Goal: Task Accomplishment & Management: Manage account settings

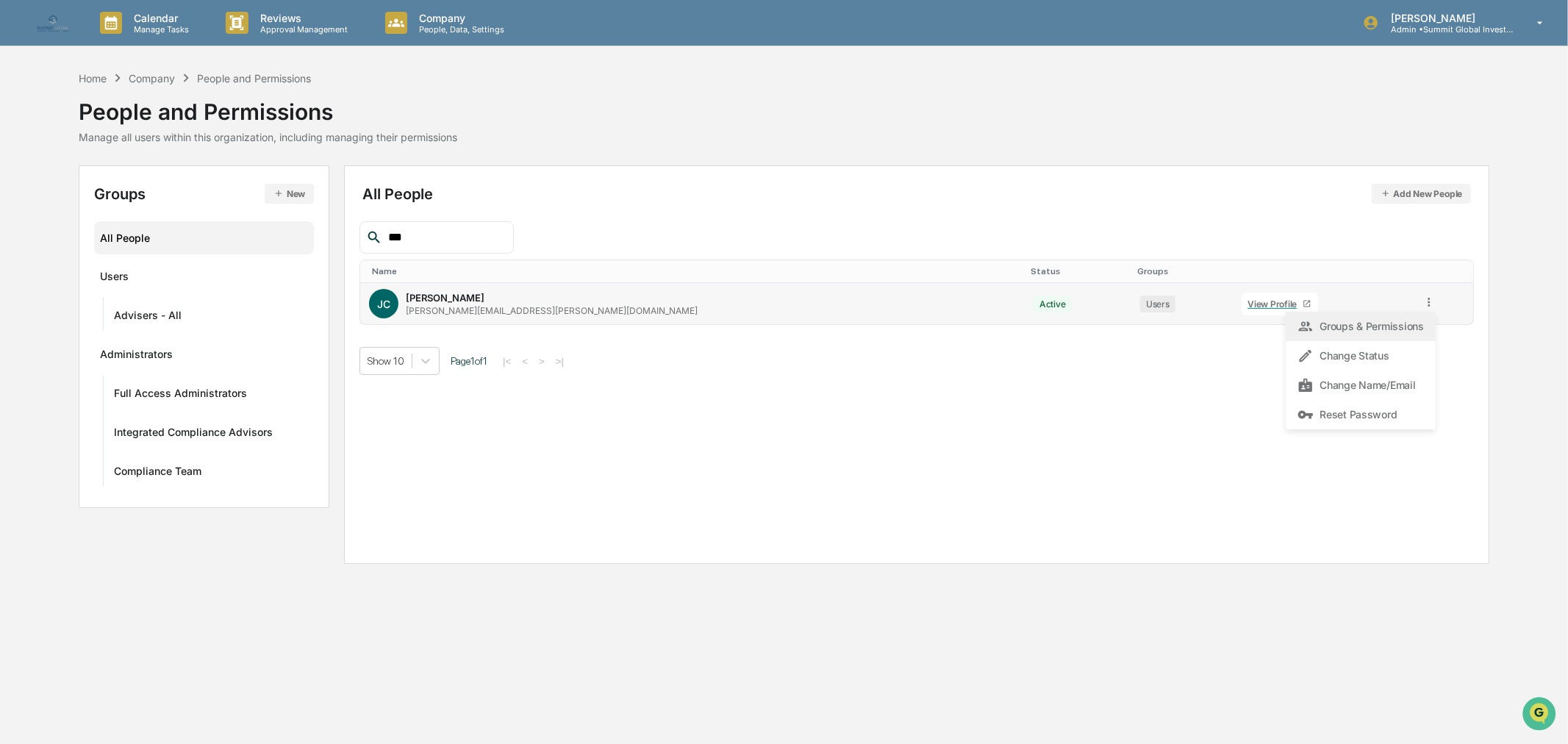
click at [1339, 329] on div "Groups & Permissions" at bounding box center [1360, 326] width 126 height 17
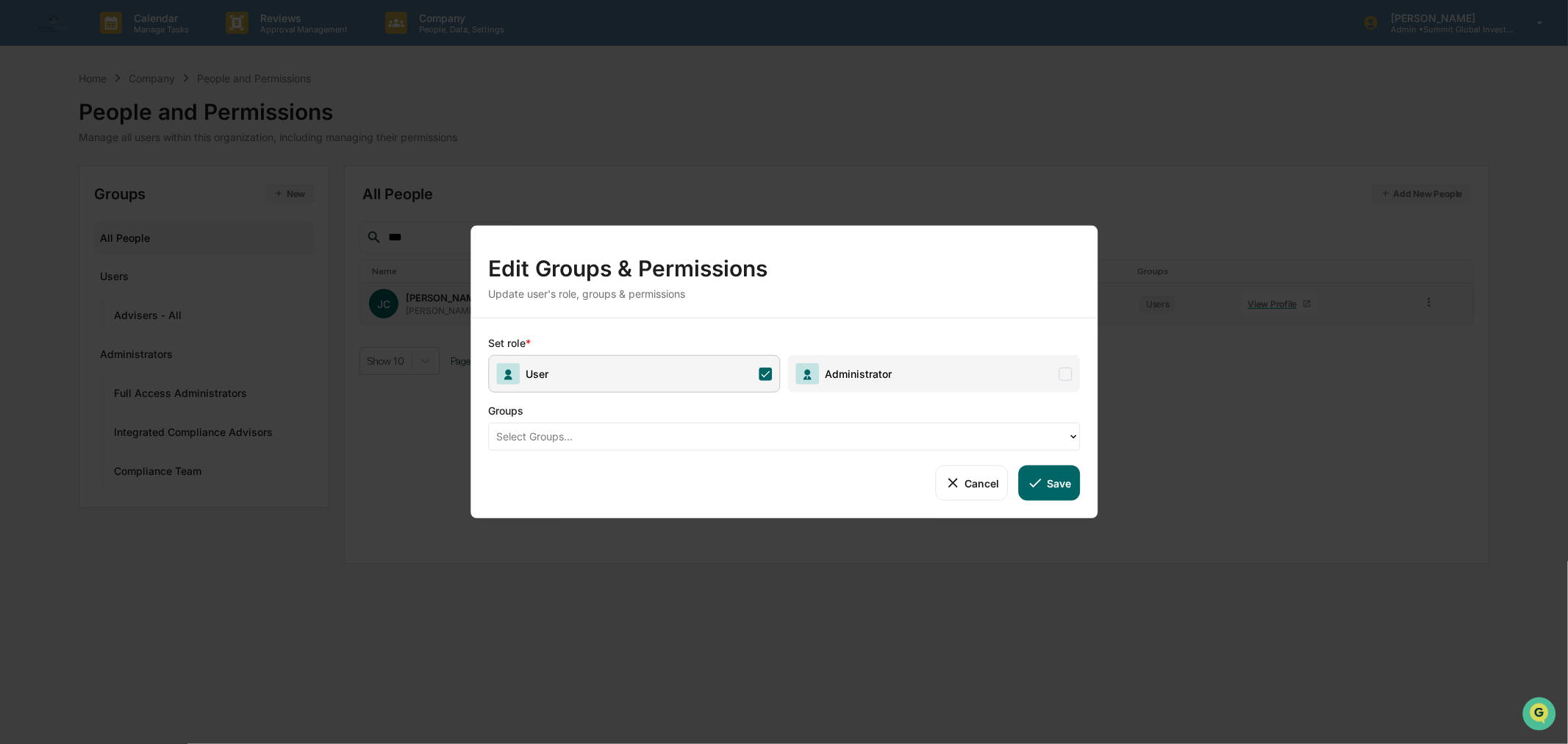
click at [733, 449] on div "Select Groups..." at bounding box center [784, 436] width 592 height 28
click at [744, 439] on div at bounding box center [779, 437] width 564 height 17
click at [976, 491] on button "Cancel" at bounding box center [972, 483] width 73 height 36
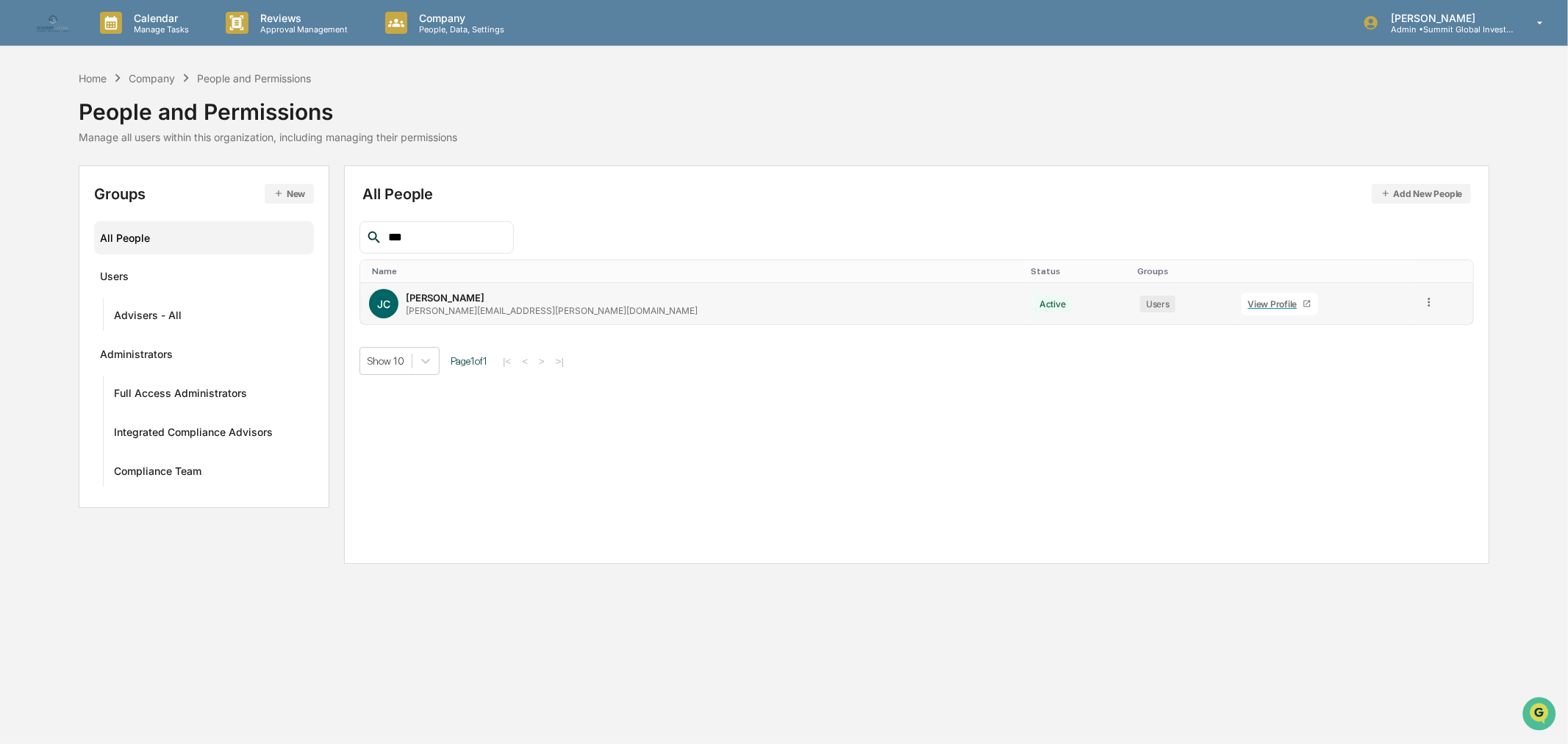
click at [1423, 298] on icon at bounding box center [1429, 302] width 14 height 14
click at [289, 193] on button "New" at bounding box center [289, 193] width 49 height 20
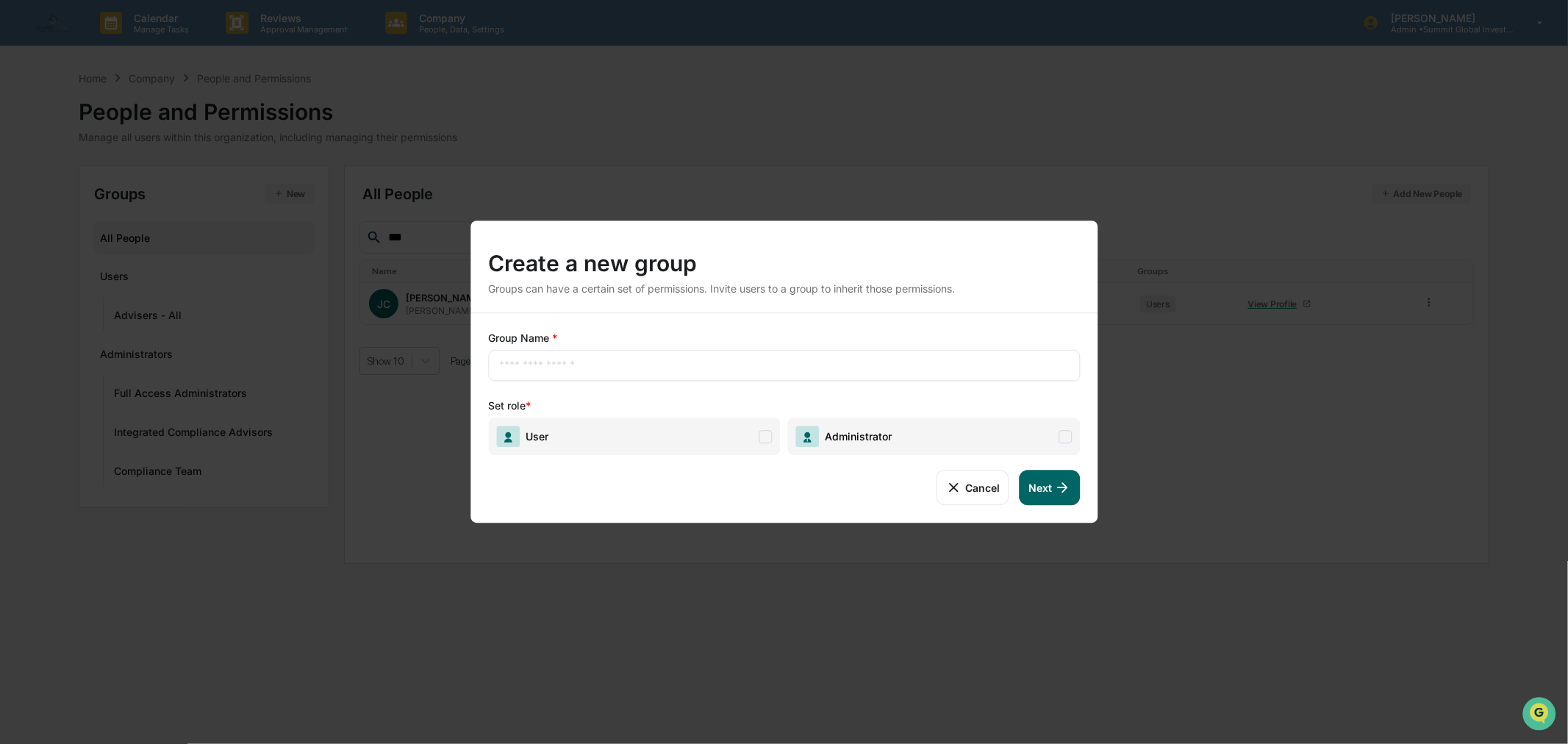
click at [646, 377] on div "​" at bounding box center [784, 366] width 592 height 31
click at [646, 375] on div "​" at bounding box center [784, 366] width 592 height 31
click at [647, 365] on input "text" at bounding box center [784, 365] width 570 height 14
type input "*"
type input "*******"
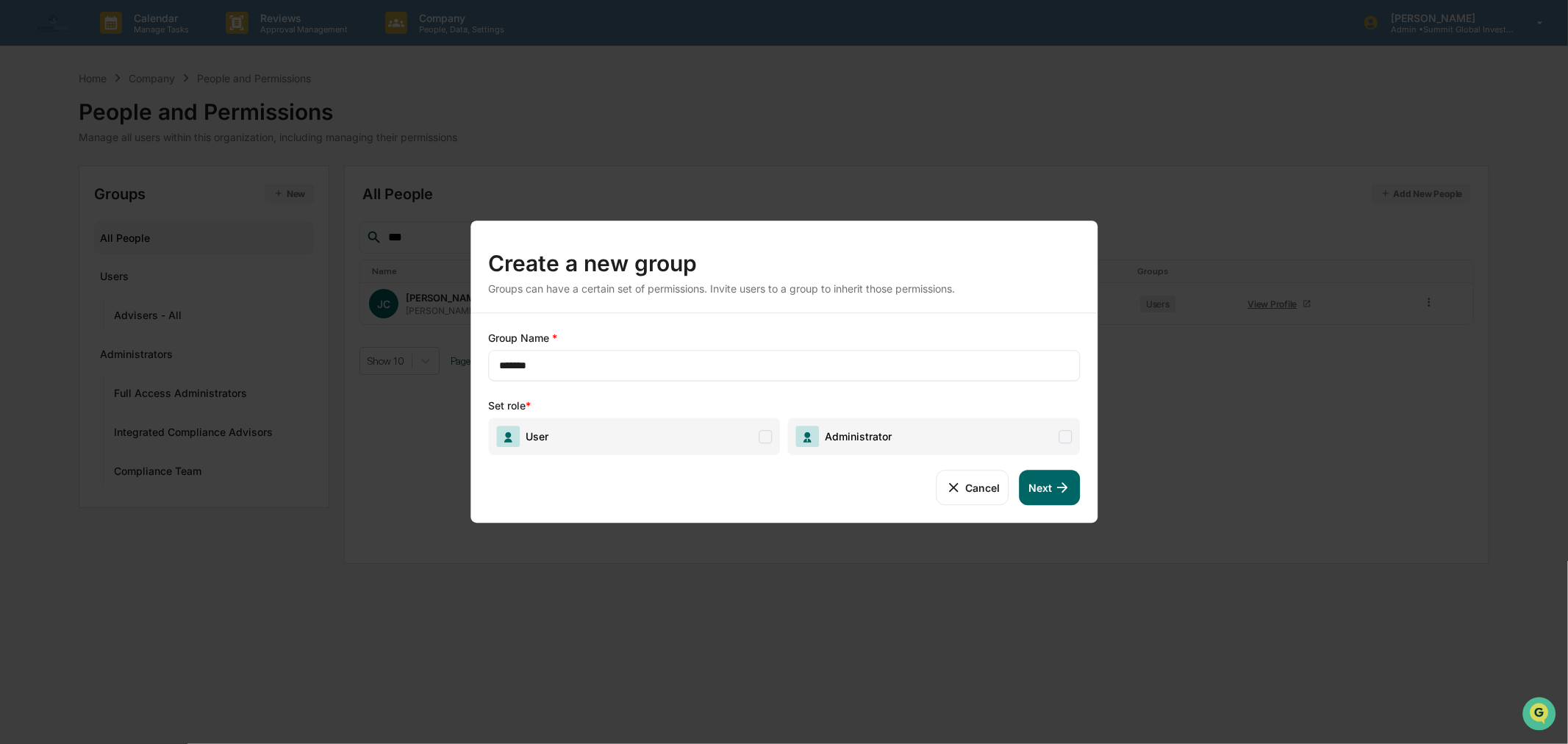
click at [621, 443] on span "User" at bounding box center [634, 436] width 293 height 38
click at [1041, 497] on button "Next" at bounding box center [1050, 487] width 61 height 36
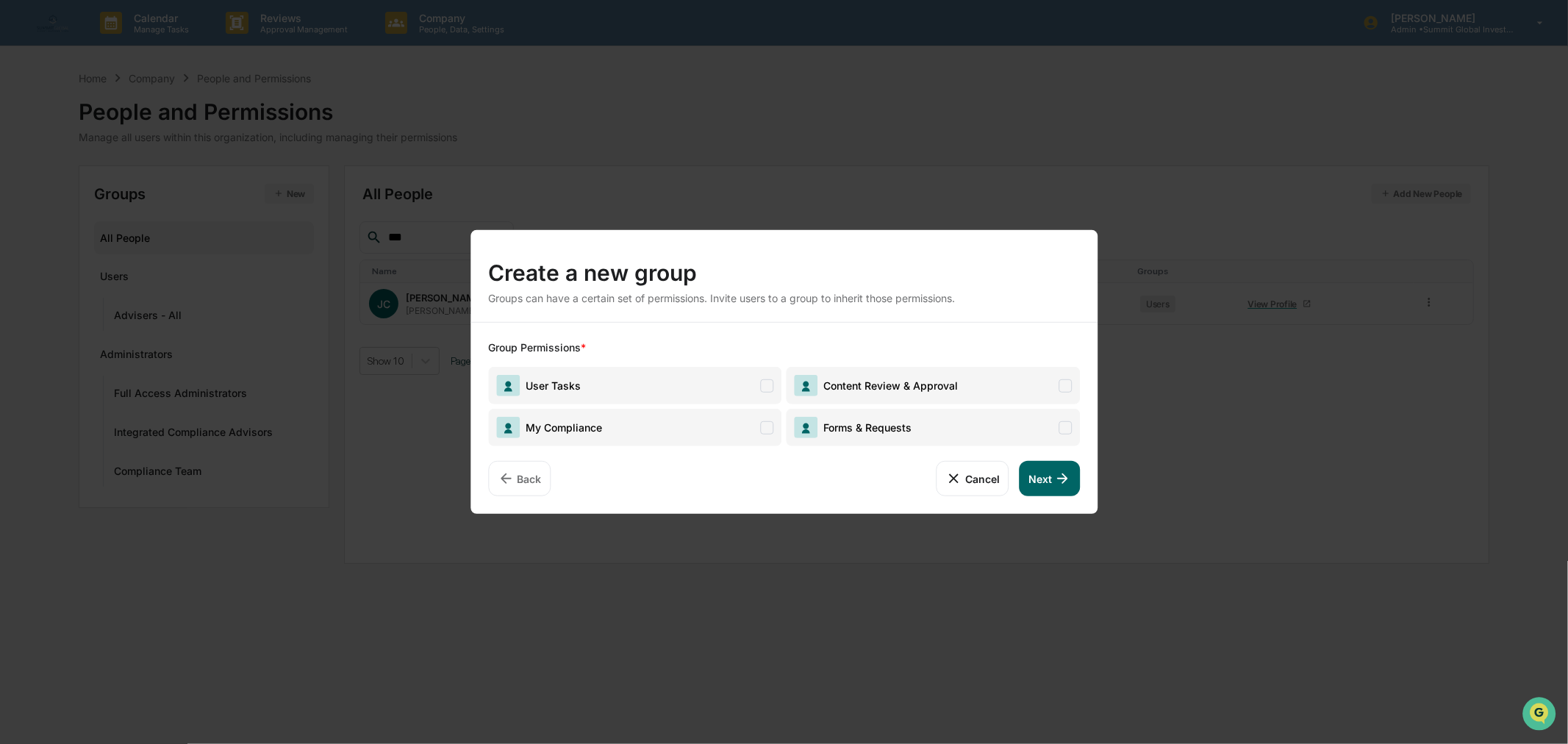
click at [731, 385] on span "User Tasks" at bounding box center [635, 385] width 295 height 38
click at [736, 426] on span "My Compliance" at bounding box center [635, 427] width 295 height 38
click at [917, 430] on span "Forms & Requests" at bounding box center [934, 427] width 295 height 38
click at [1052, 471] on button "Next" at bounding box center [1050, 478] width 61 height 36
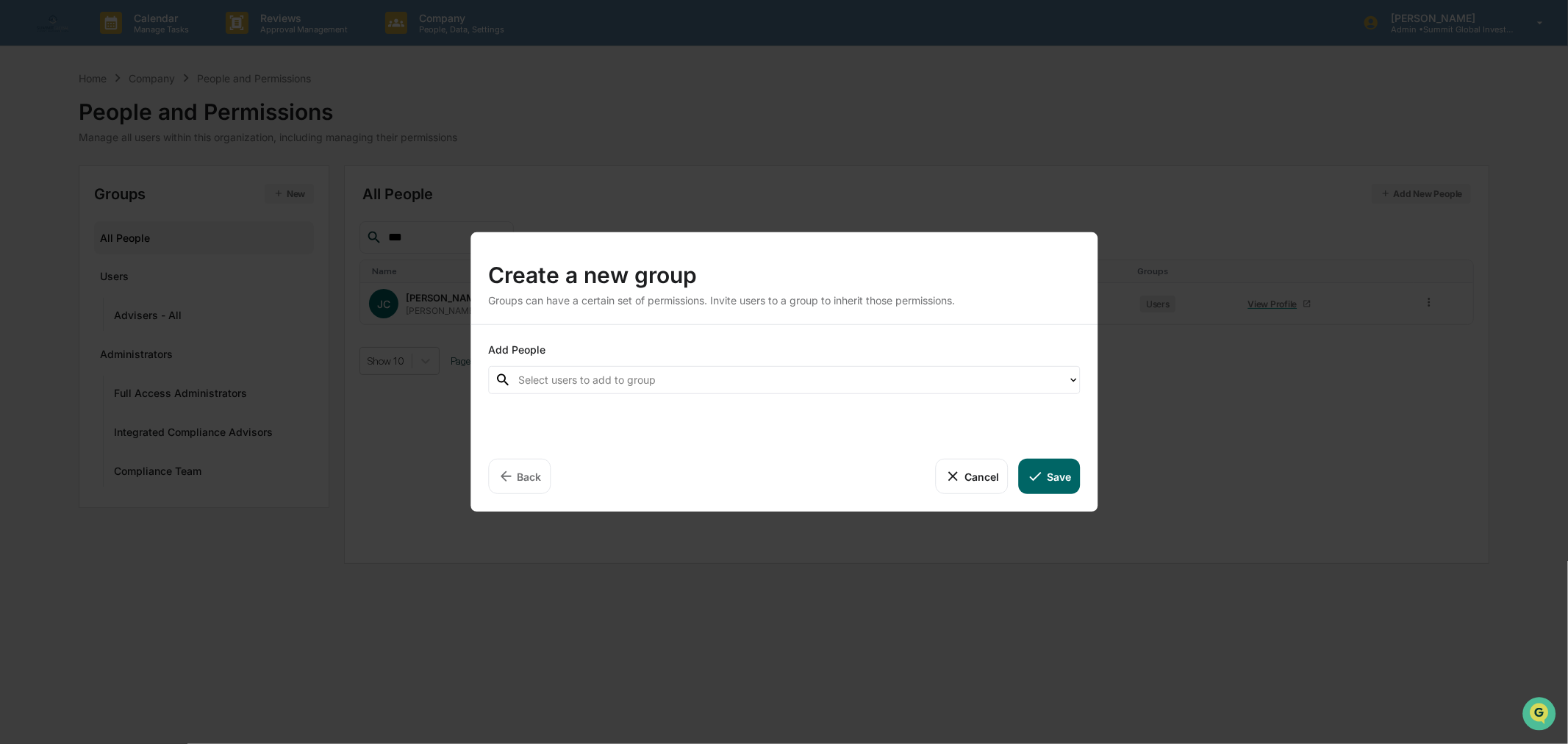
click at [678, 372] on div at bounding box center [789, 380] width 542 height 17
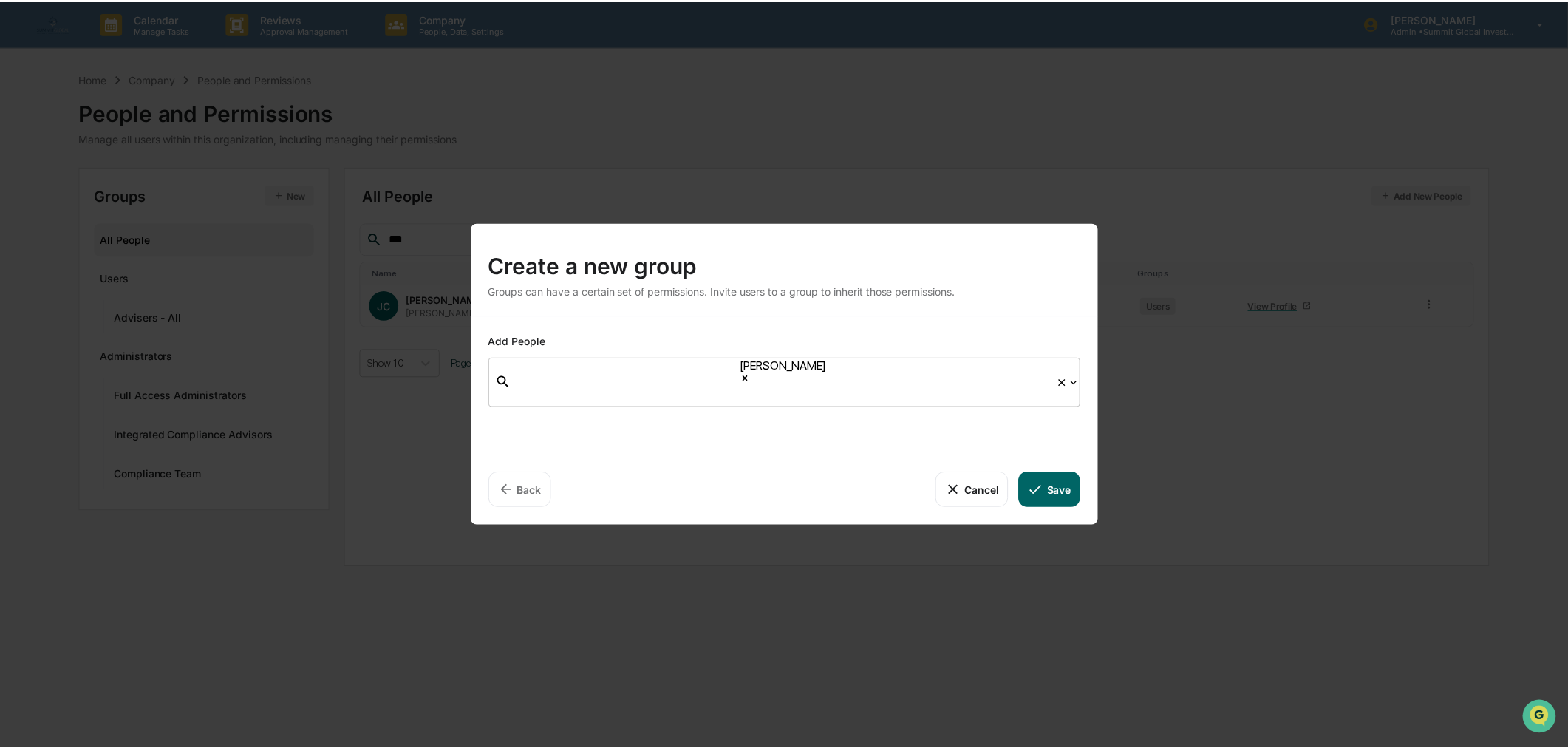
scroll to position [2886, 0]
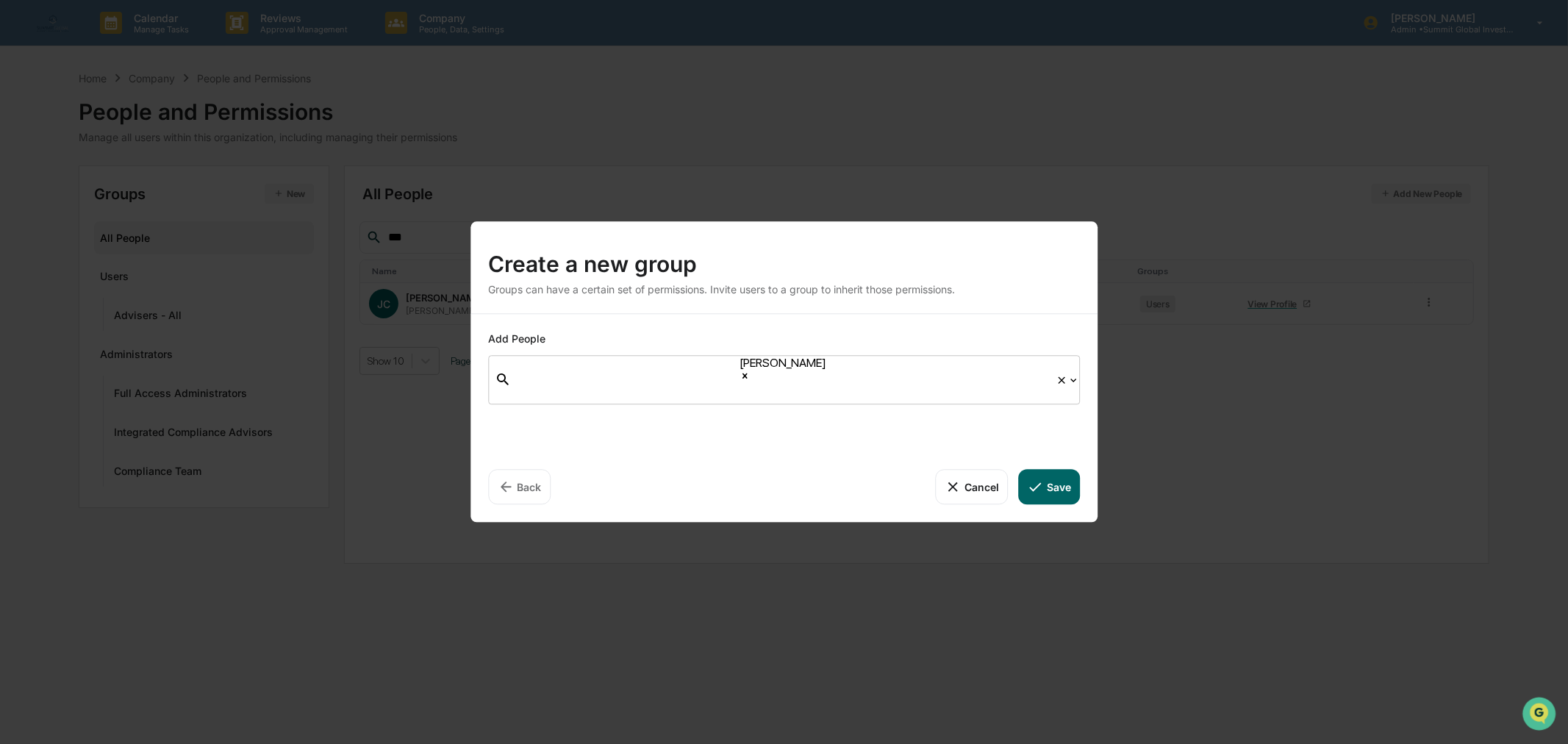
click at [1061, 378] on icon at bounding box center [1061, 379] width 7 height 7
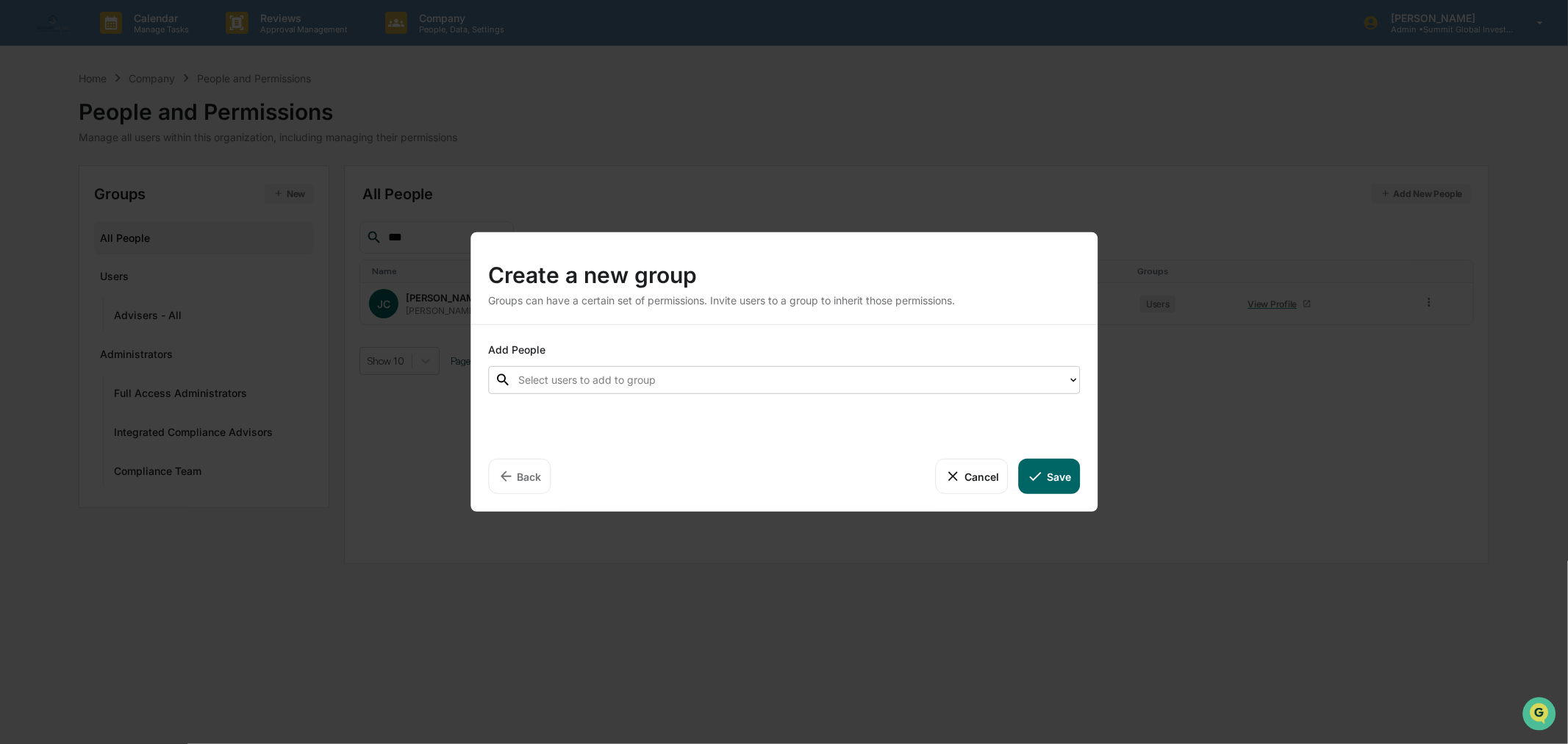
click at [968, 468] on button "Cancel" at bounding box center [972, 476] width 73 height 36
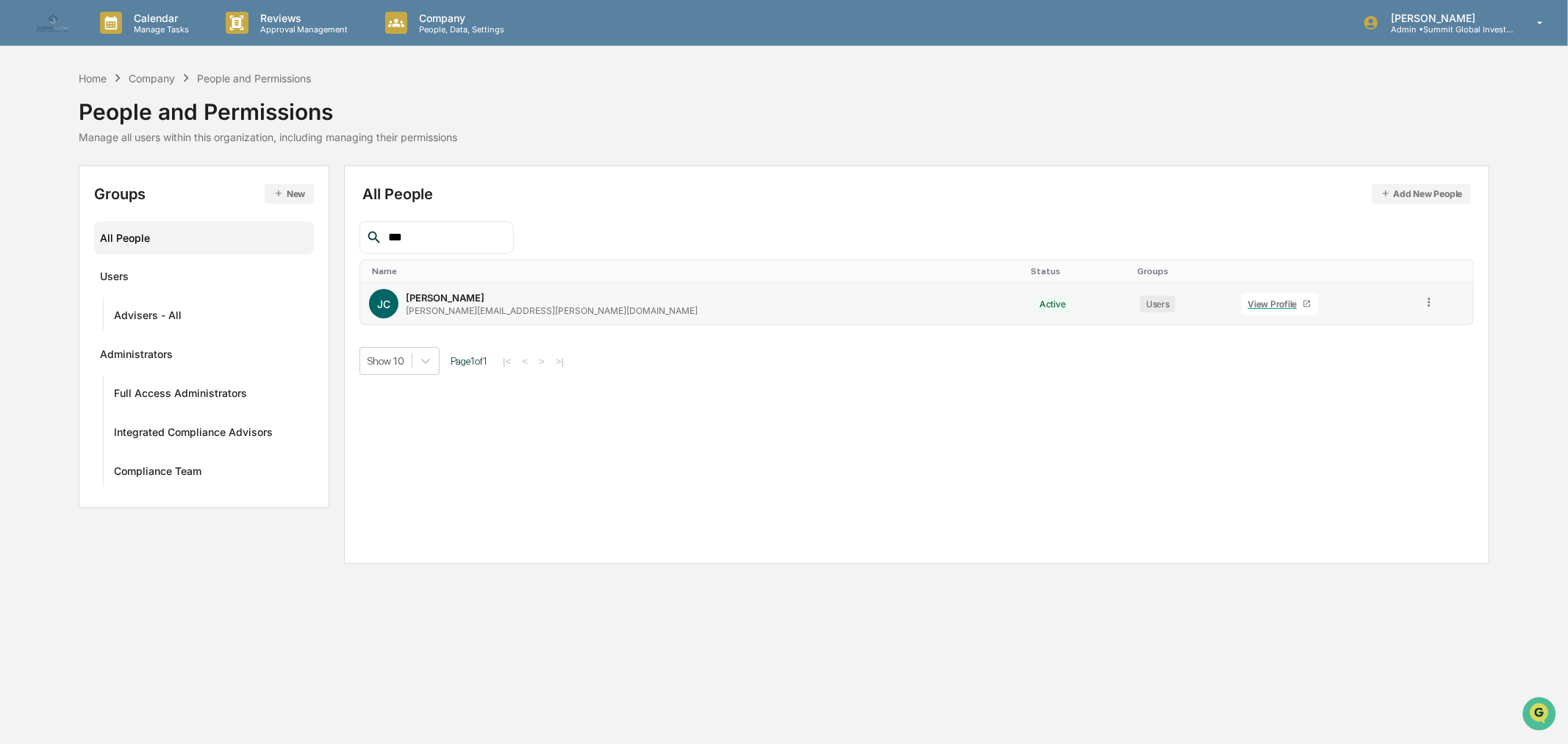
click at [554, 310] on div "[PERSON_NAME] [PERSON_NAME] [PERSON_NAME][EMAIL_ADDRESS][PERSON_NAME][DOMAIN_NA…" at bounding box center [692, 303] width 647 height 30
click at [285, 190] on button "New" at bounding box center [289, 193] width 49 height 20
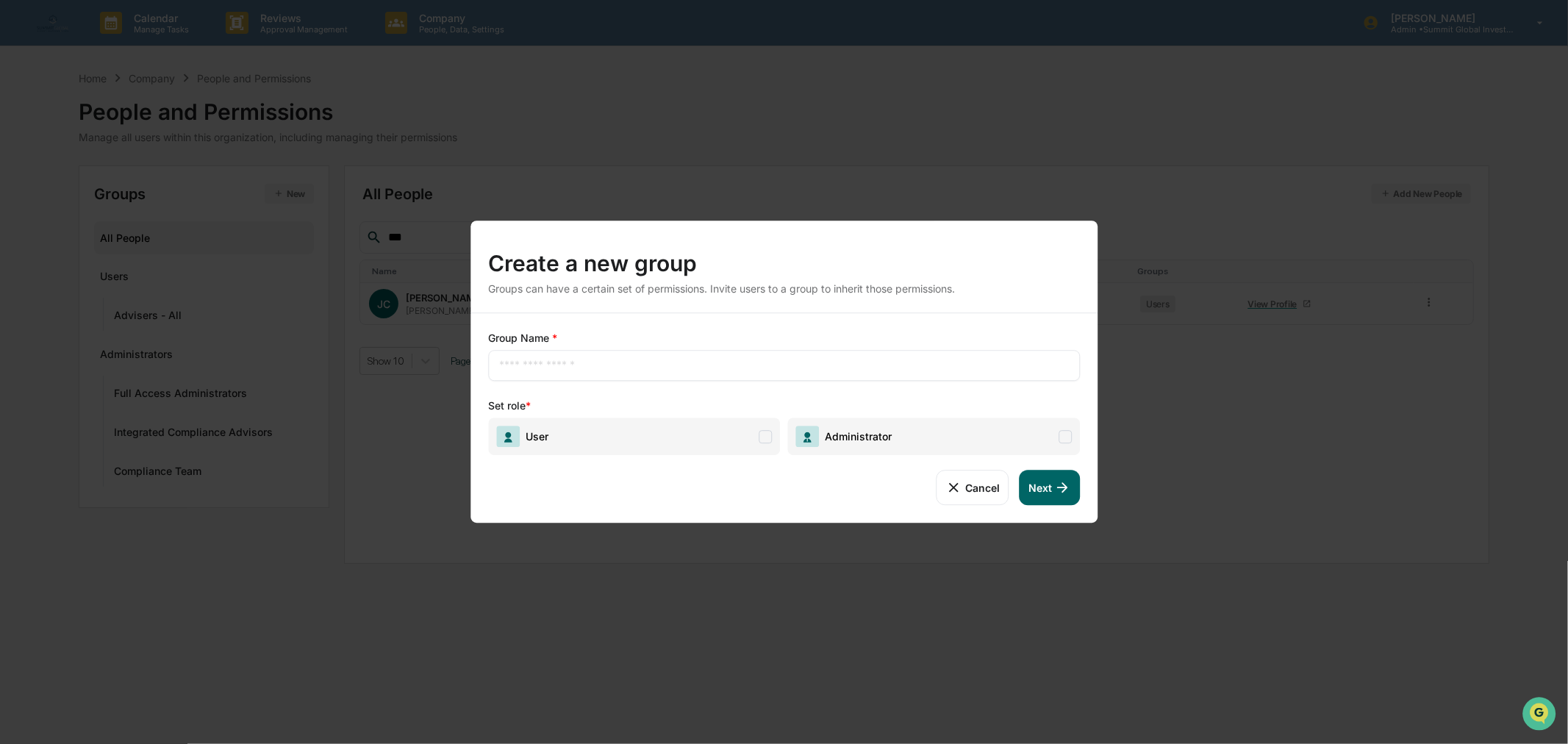
click at [764, 428] on span "User" at bounding box center [634, 436] width 293 height 38
click at [772, 365] on input "text" at bounding box center [784, 365] width 570 height 14
type input "*******"
click at [980, 491] on button "Cancel" at bounding box center [973, 487] width 73 height 36
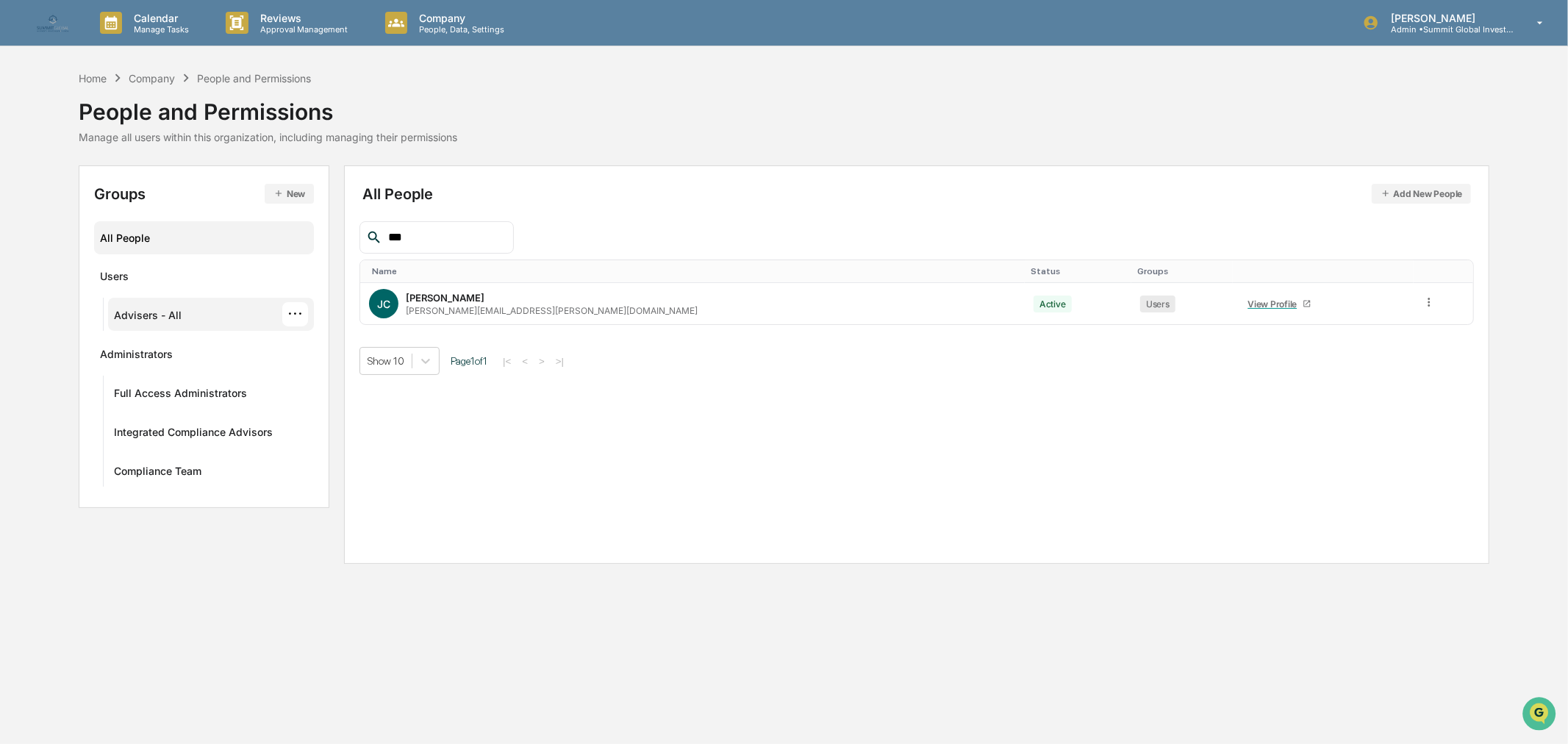
click at [179, 310] on div "Advisers - All" at bounding box center [147, 318] width 67 height 17
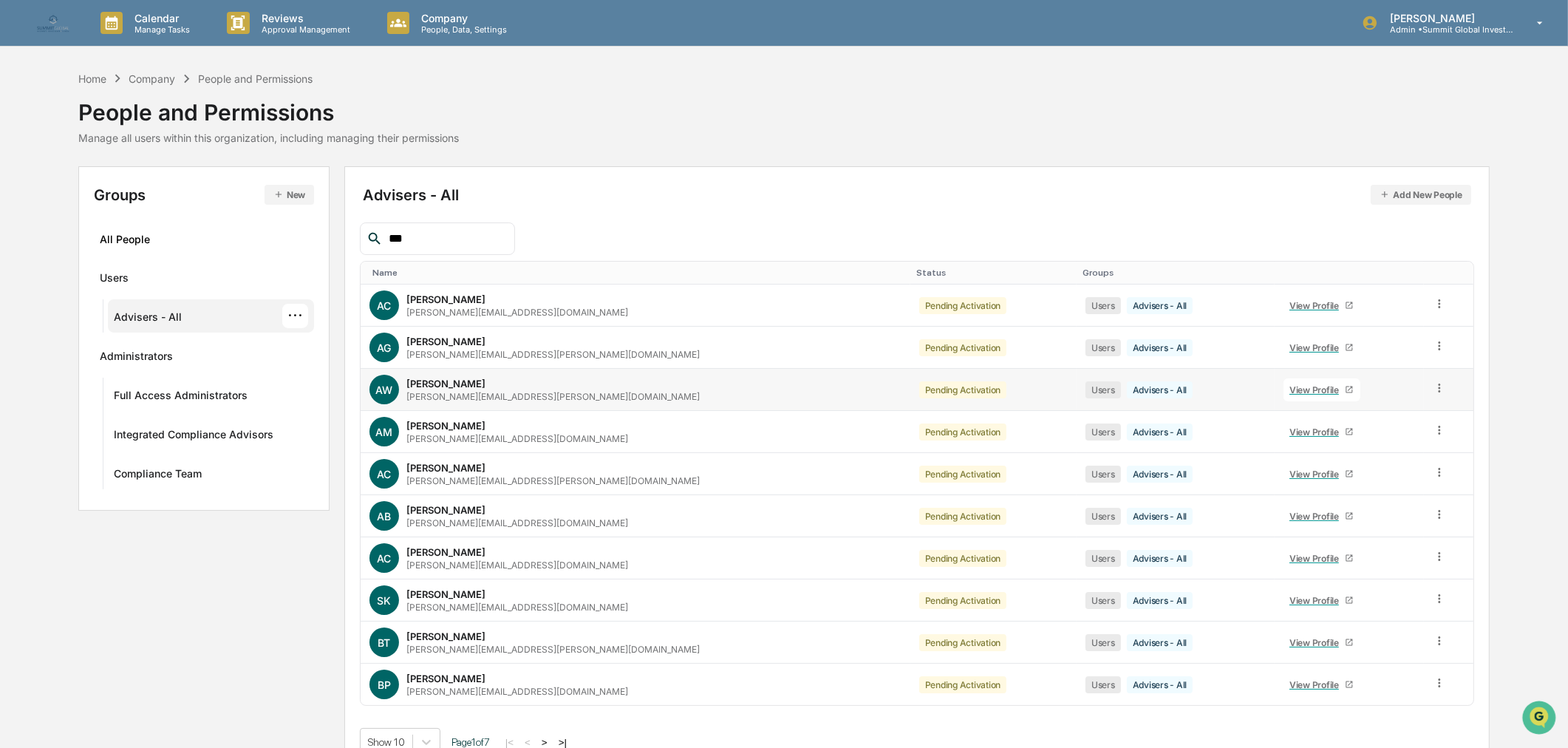
scroll to position [24, 0]
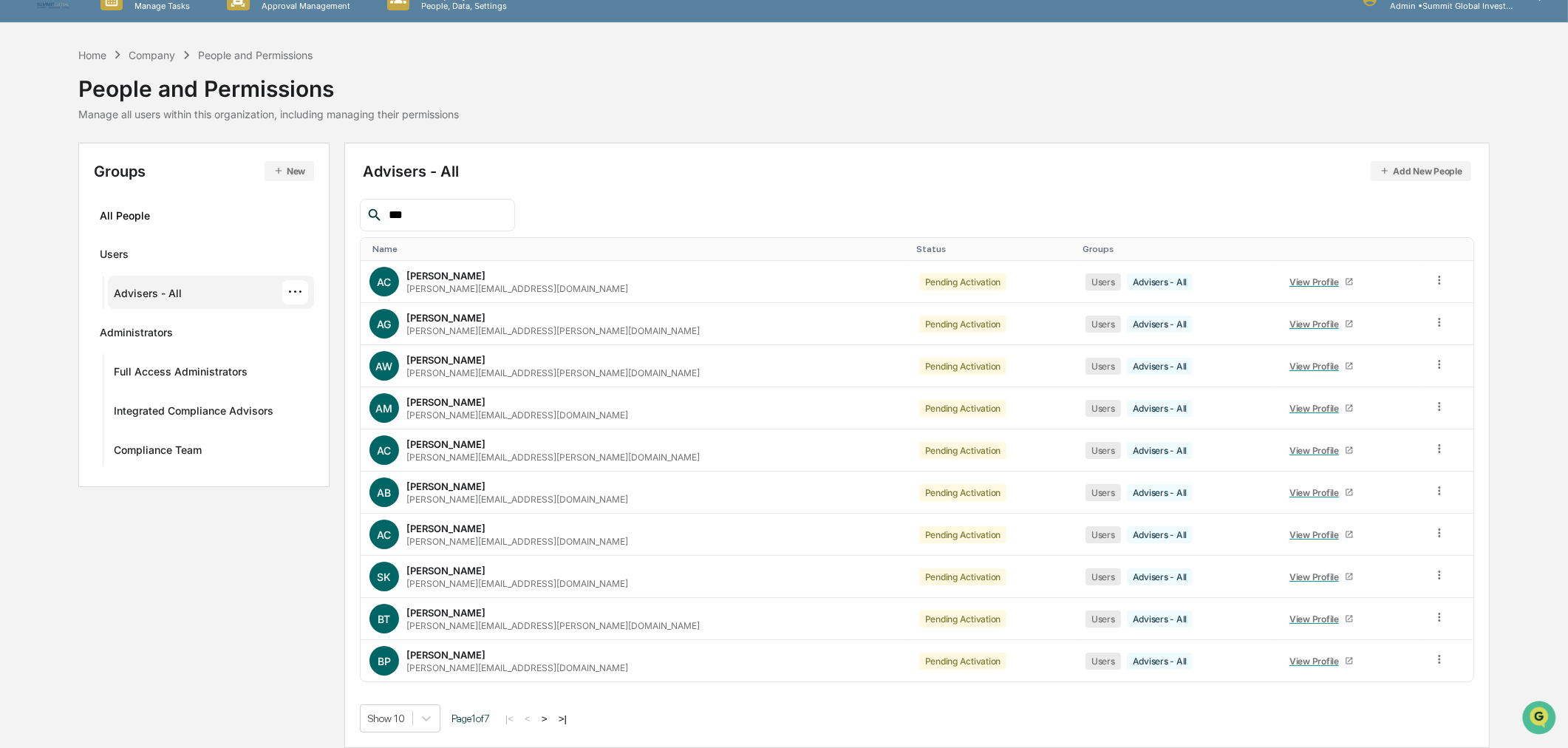
click at [549, 721] on button ">" at bounding box center [544, 718] width 15 height 13
click at [549, 721] on button ">" at bounding box center [546, 718] width 15 height 13
click at [549, 721] on button ">" at bounding box center [547, 718] width 15 height 13
click at [1289, 404] on div "View Profile" at bounding box center [1317, 407] width 55 height 11
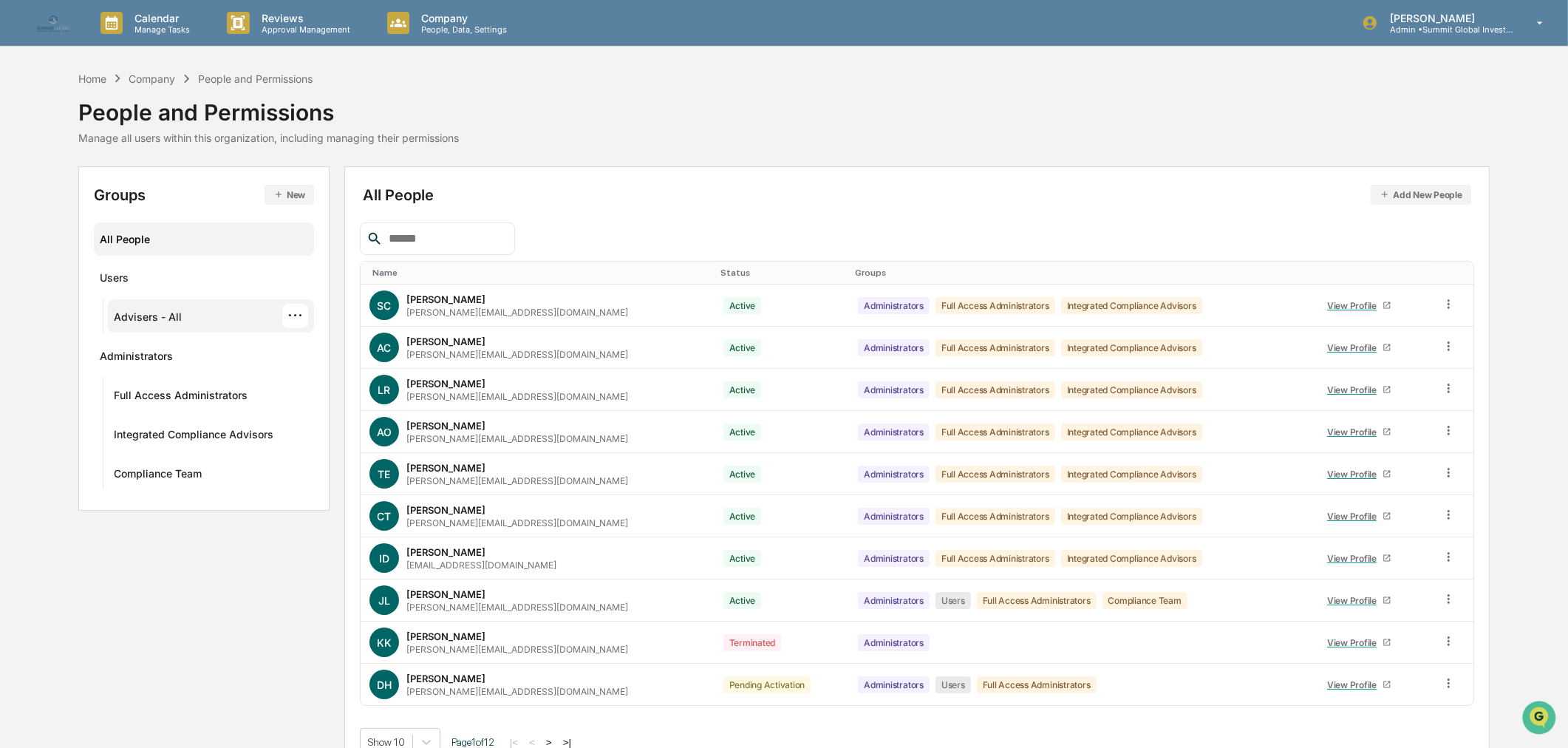
click at [182, 325] on div "Advisers - All ···" at bounding box center [211, 315] width 194 height 24
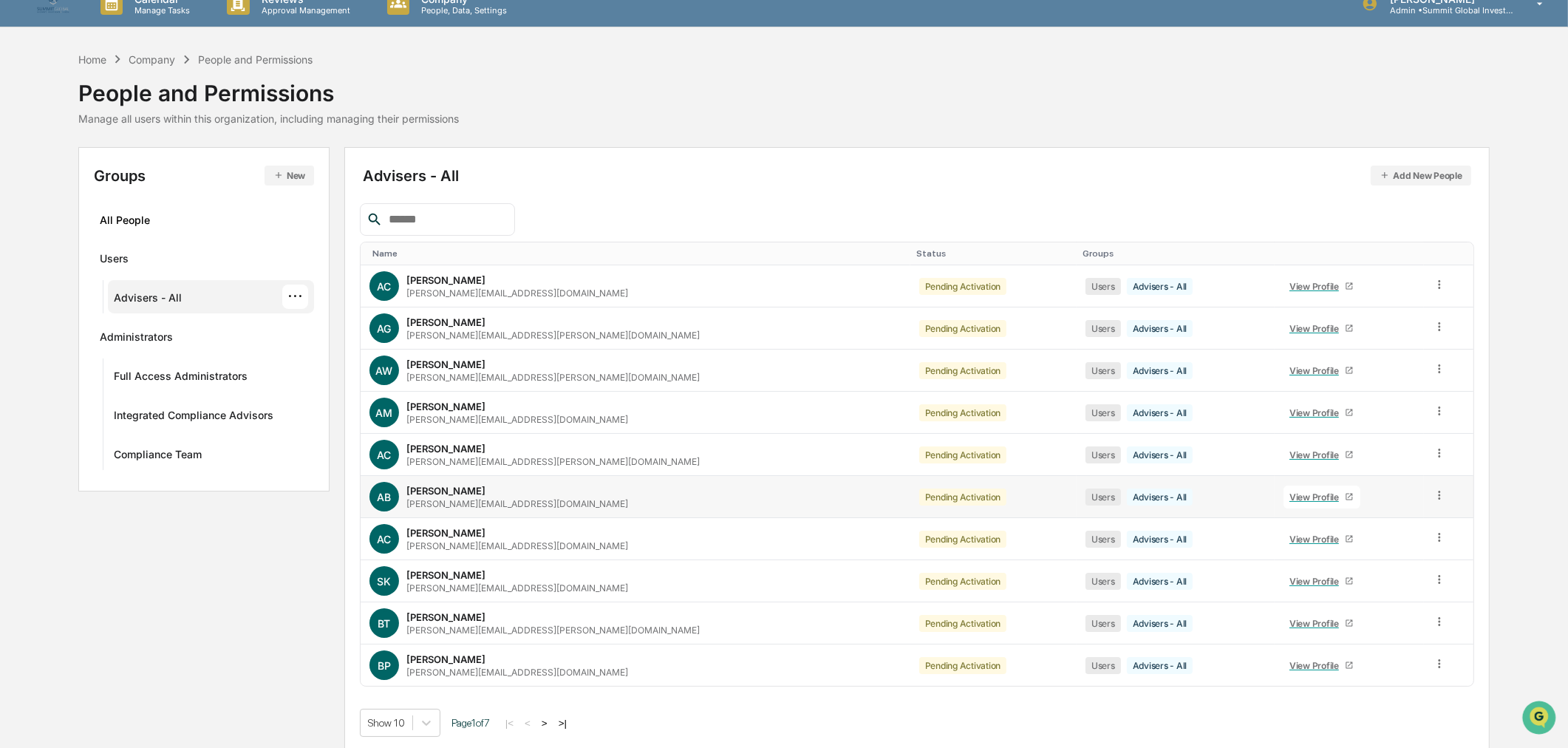
scroll to position [24, 0]
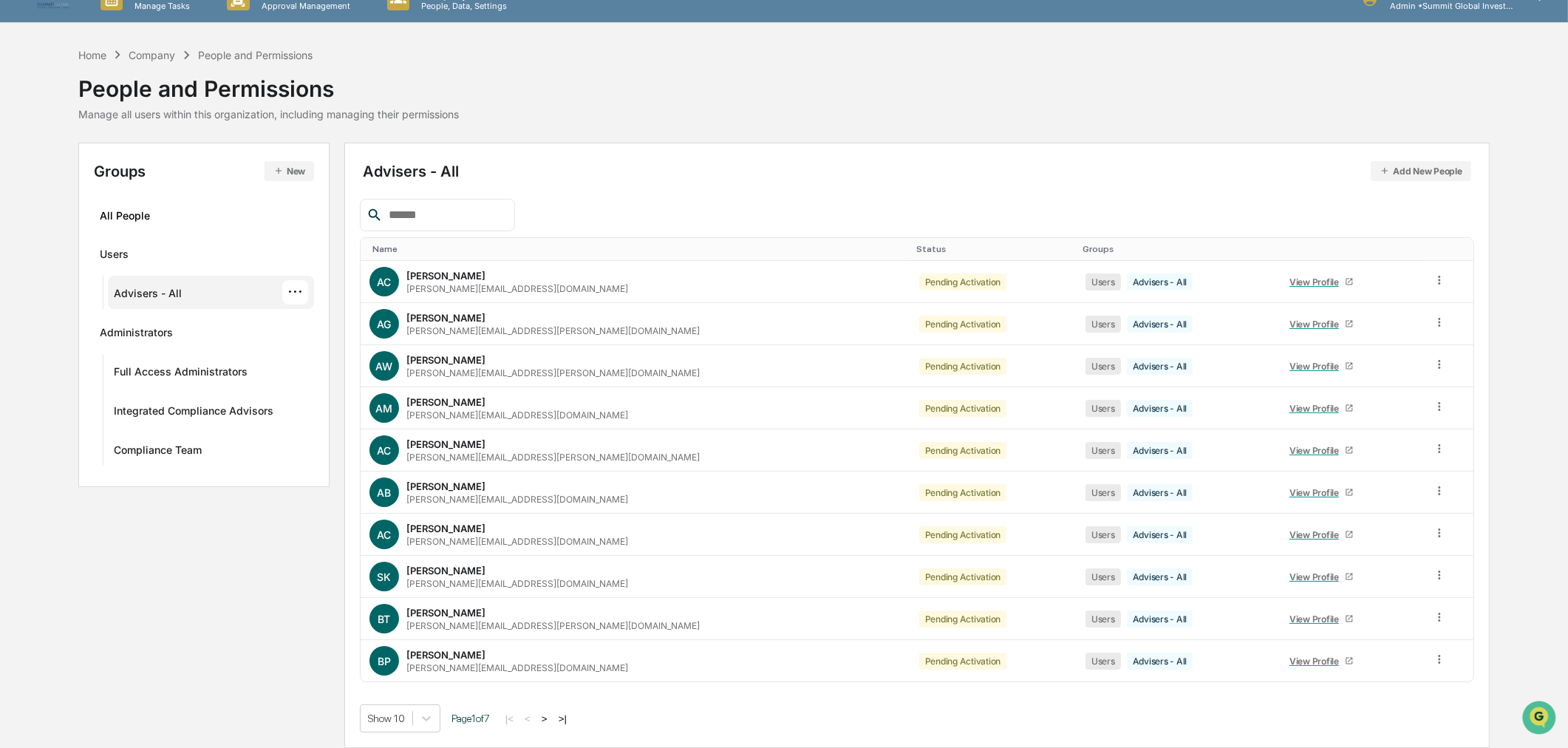
click at [551, 719] on button ">" at bounding box center [544, 718] width 15 height 13
click at [551, 719] on button ">" at bounding box center [547, 718] width 15 height 13
click at [1289, 533] on div "View Profile" at bounding box center [1317, 534] width 55 height 11
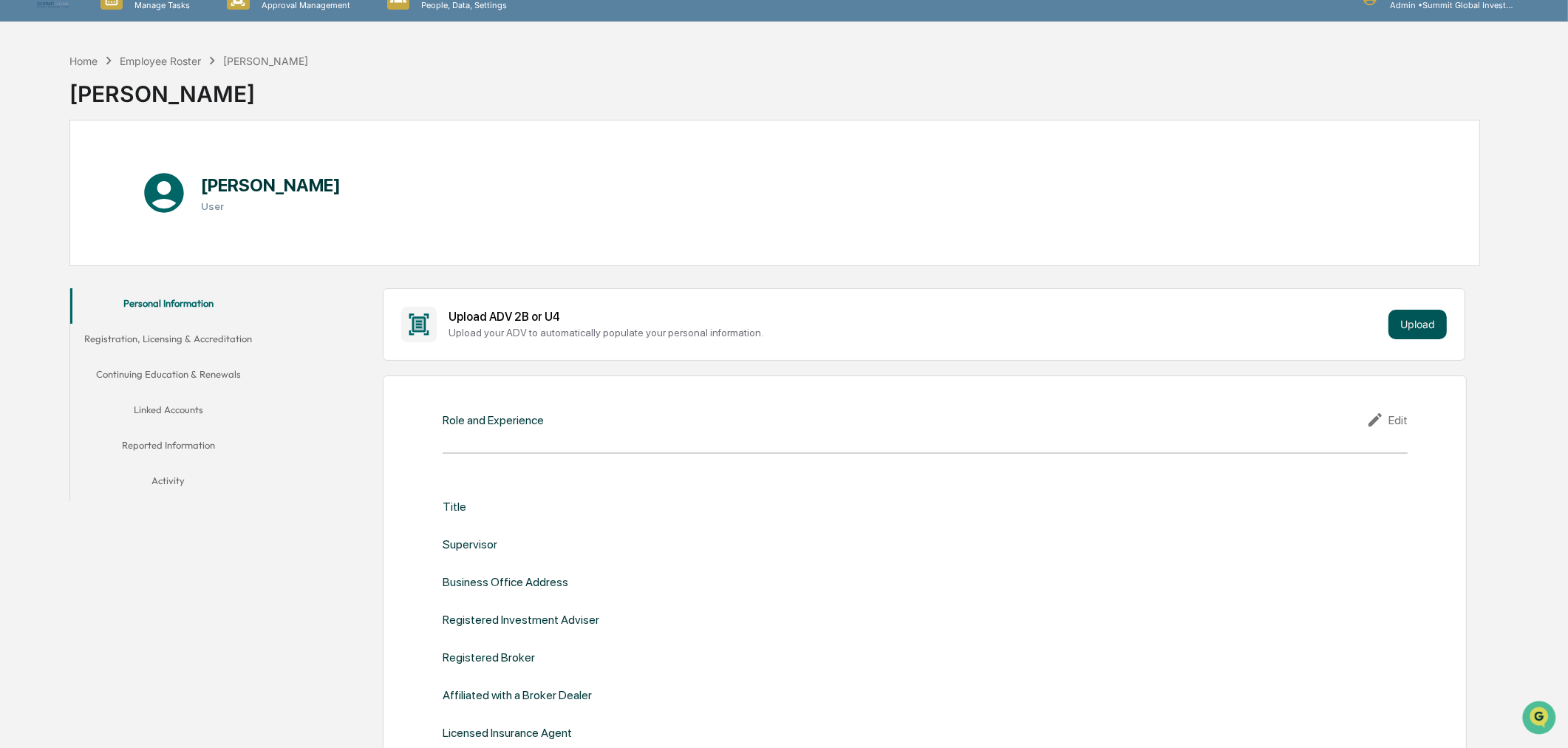
click at [1413, 329] on button "Upload" at bounding box center [1417, 324] width 58 height 30
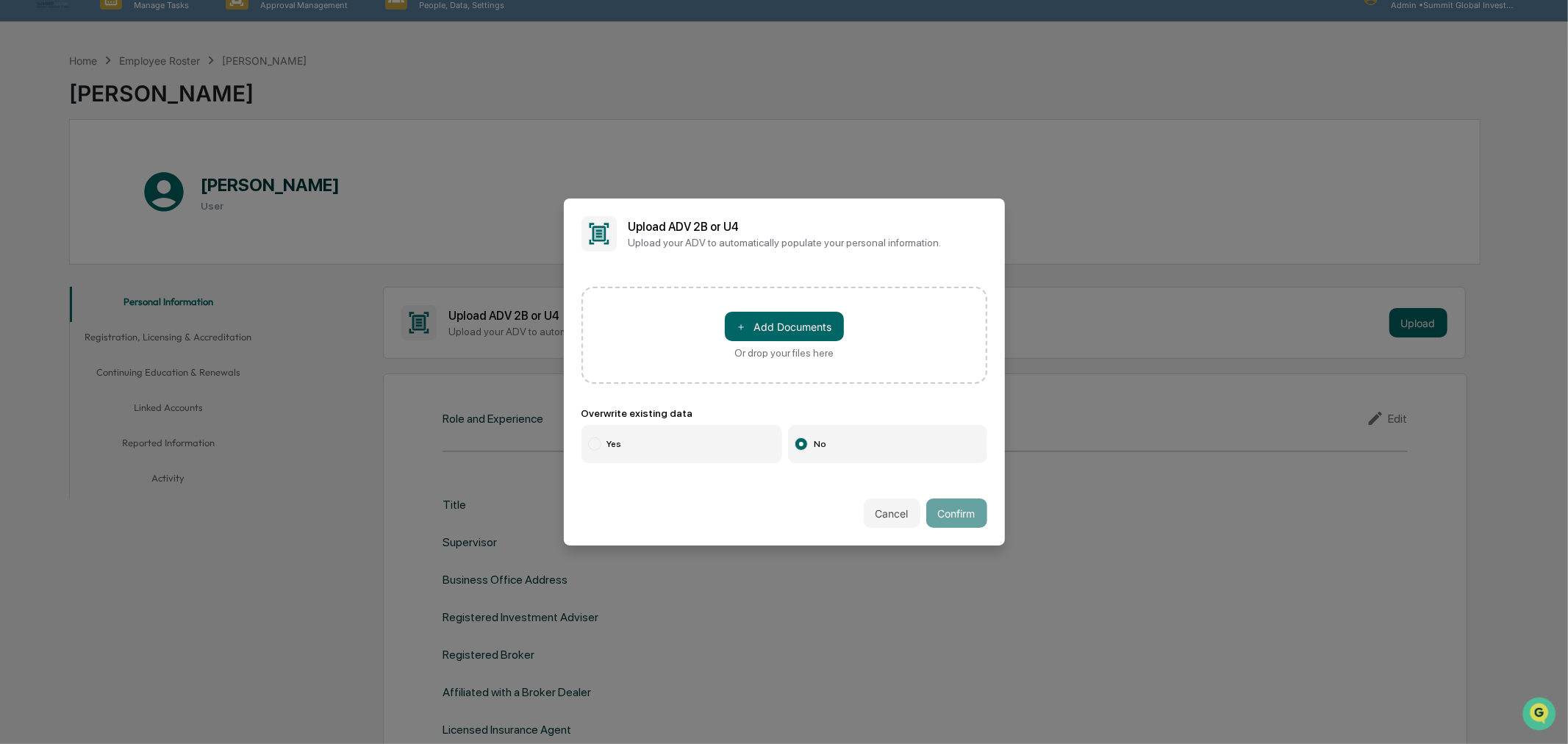
click at [640, 442] on label "Yes" at bounding box center [681, 445] width 201 height 38
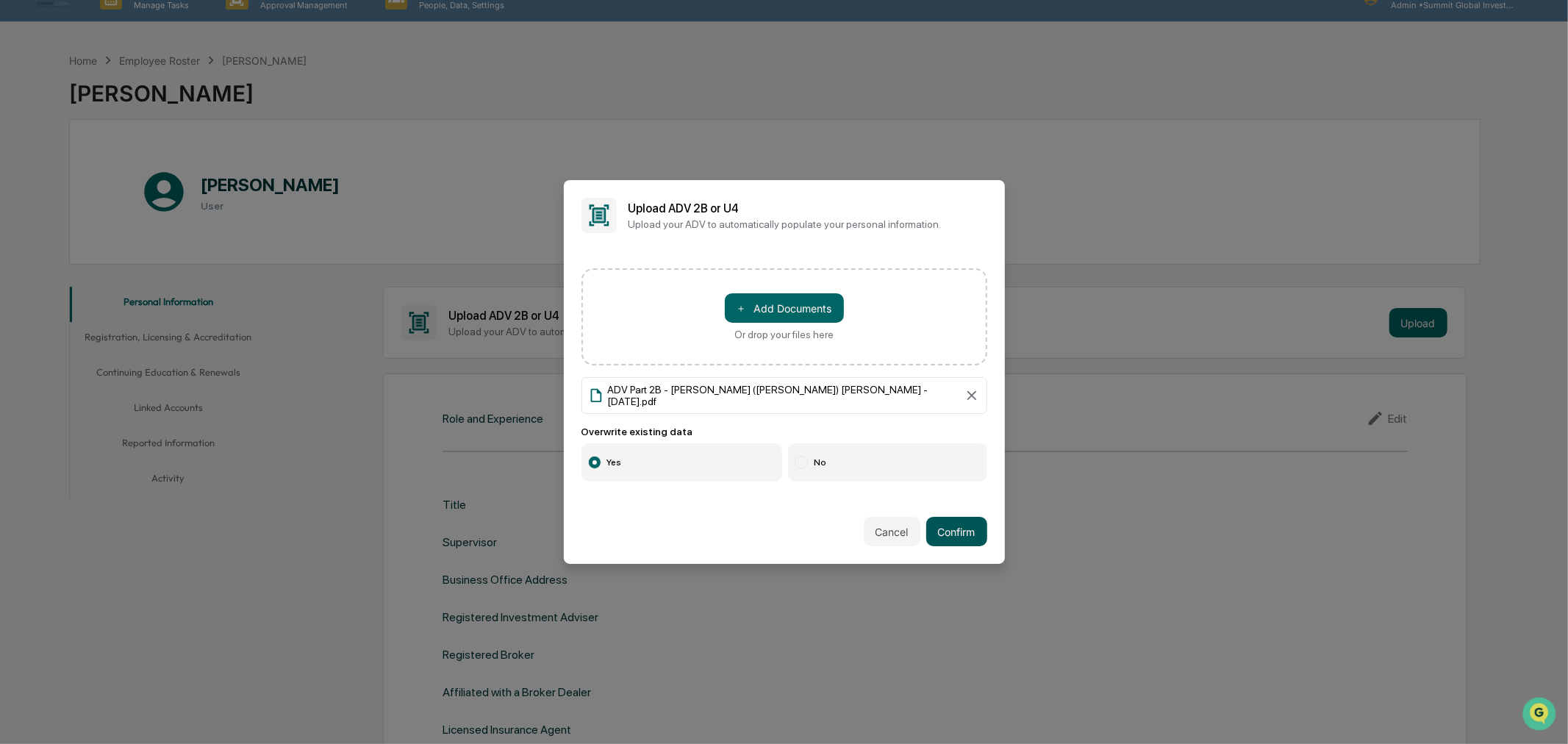
click at [927, 522] on button "Confirm" at bounding box center [957, 531] width 61 height 30
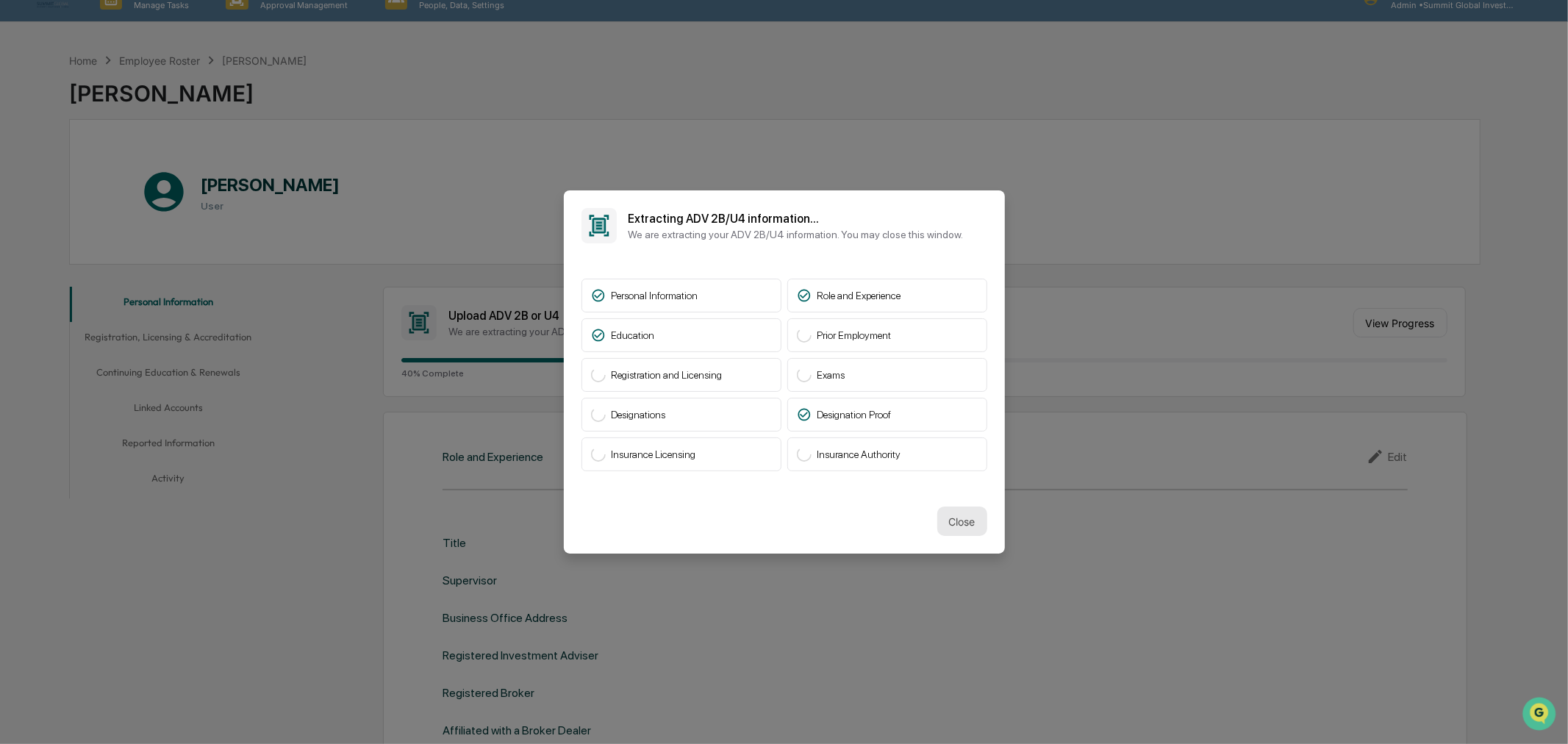
click at [957, 521] on button "Close" at bounding box center [963, 521] width 50 height 30
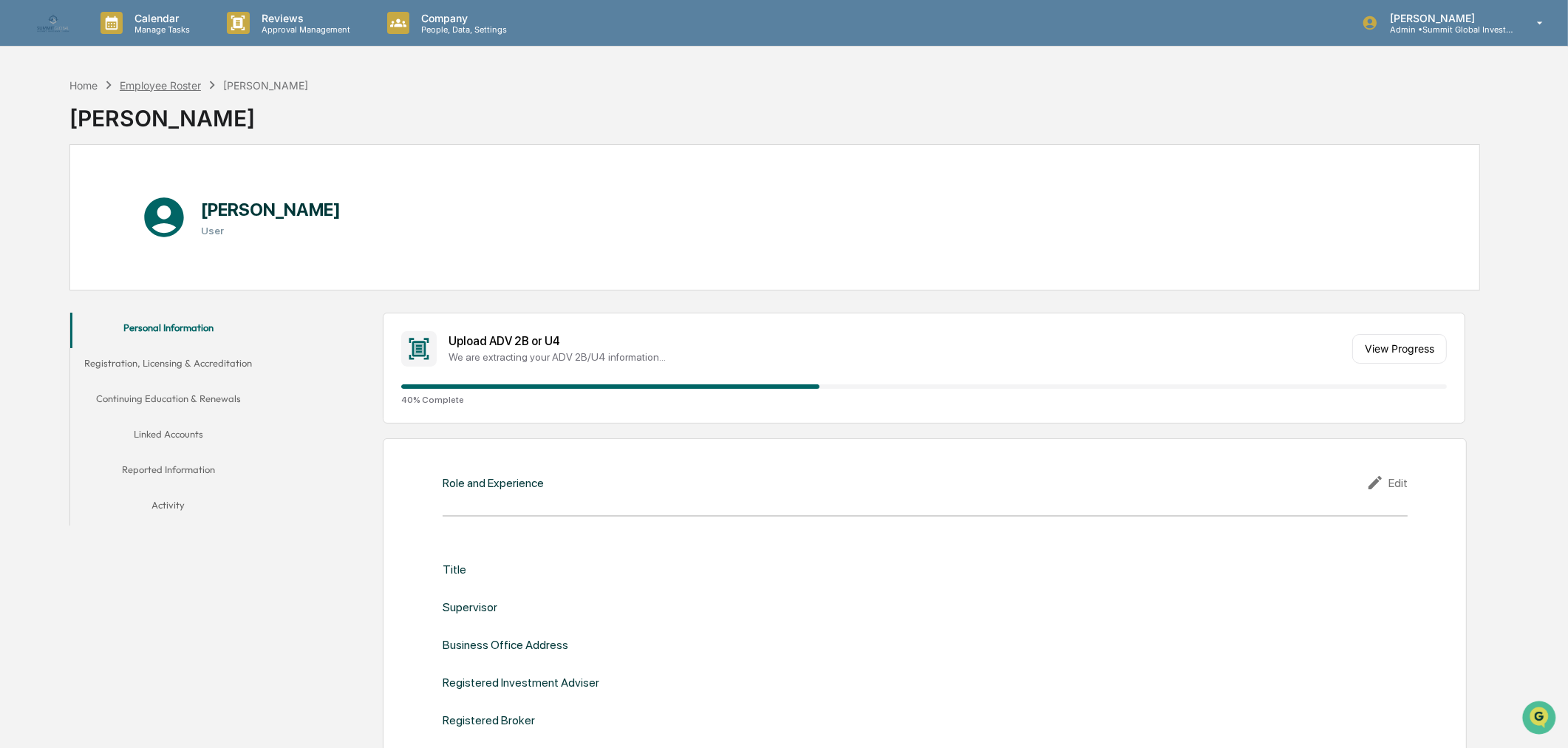
click at [149, 80] on div "Employee Roster" at bounding box center [161, 85] width 81 height 13
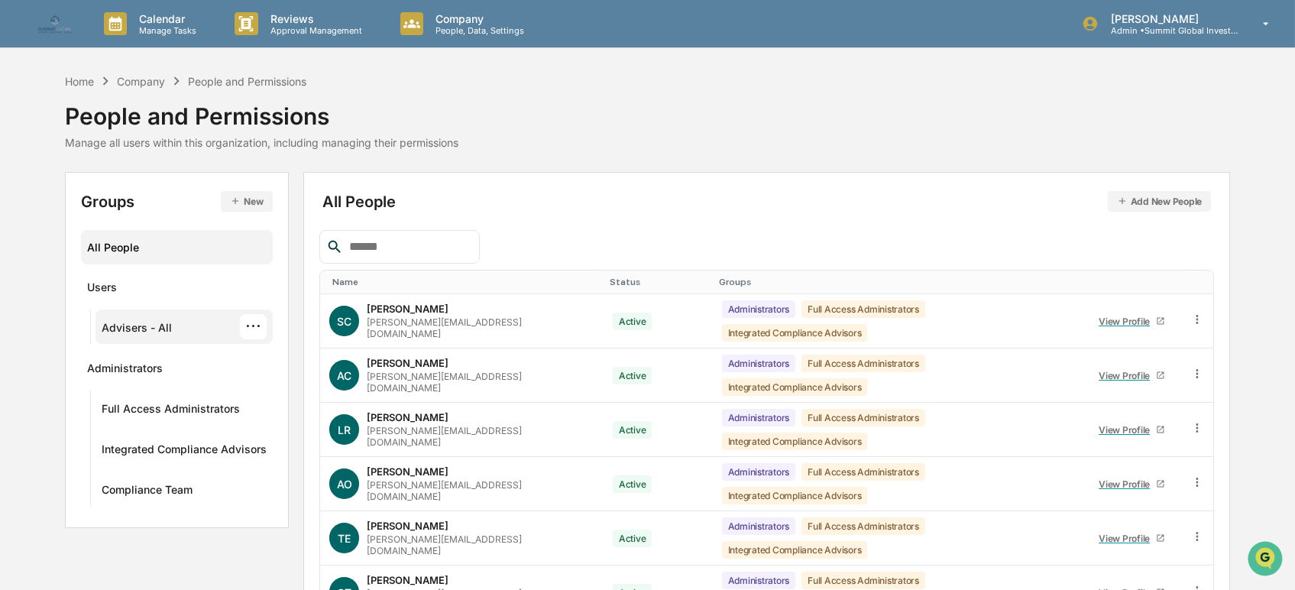
click at [127, 328] on div "Advisers - All" at bounding box center [137, 330] width 70 height 18
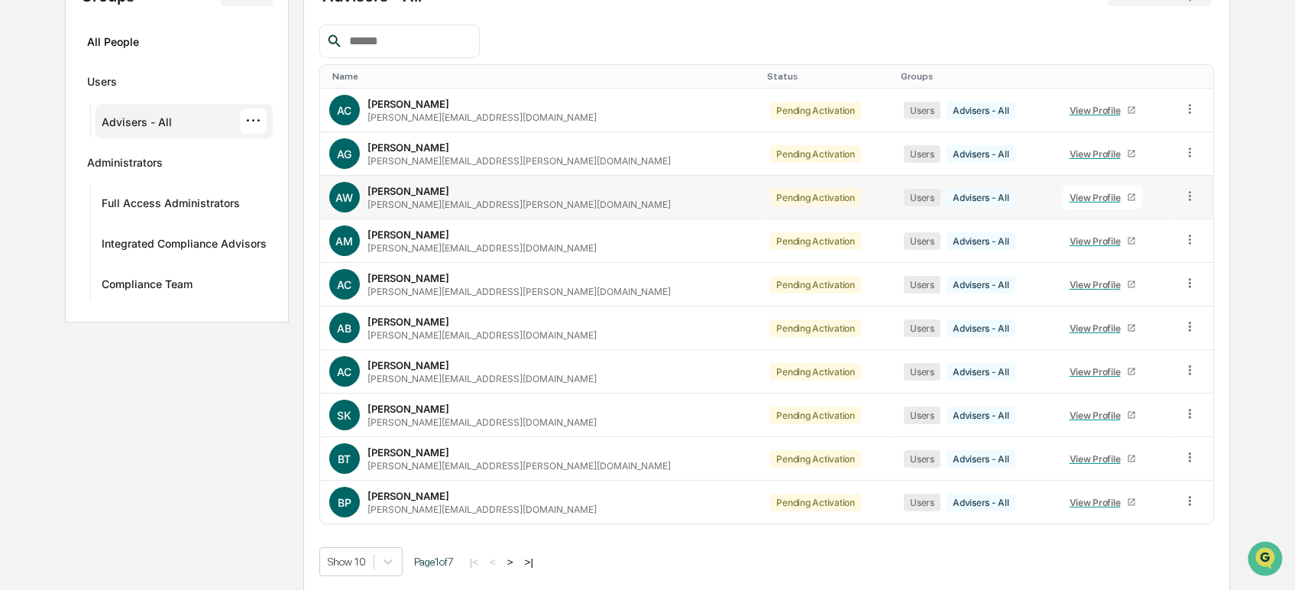
scroll to position [205, 0]
click at [513, 558] on button ">" at bounding box center [510, 561] width 15 height 13
click at [513, 558] on button ">" at bounding box center [511, 561] width 15 height 13
click at [513, 558] on button ">" at bounding box center [512, 561] width 15 height 13
